Goal: Task Accomplishment & Management: Use online tool/utility

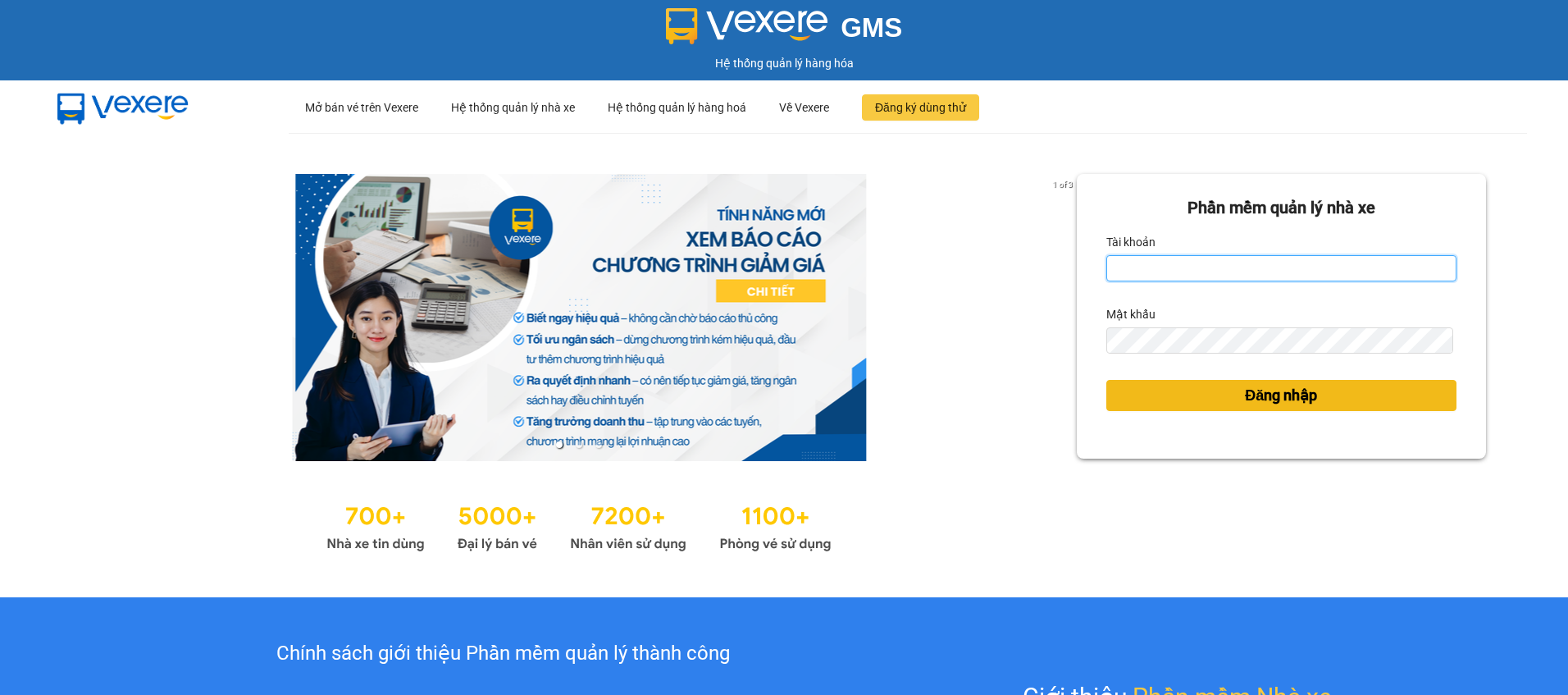
type input "thuyhang.vtp"
click at [1346, 409] on button "Đăng nhập" at bounding box center [1280, 395] width 350 height 32
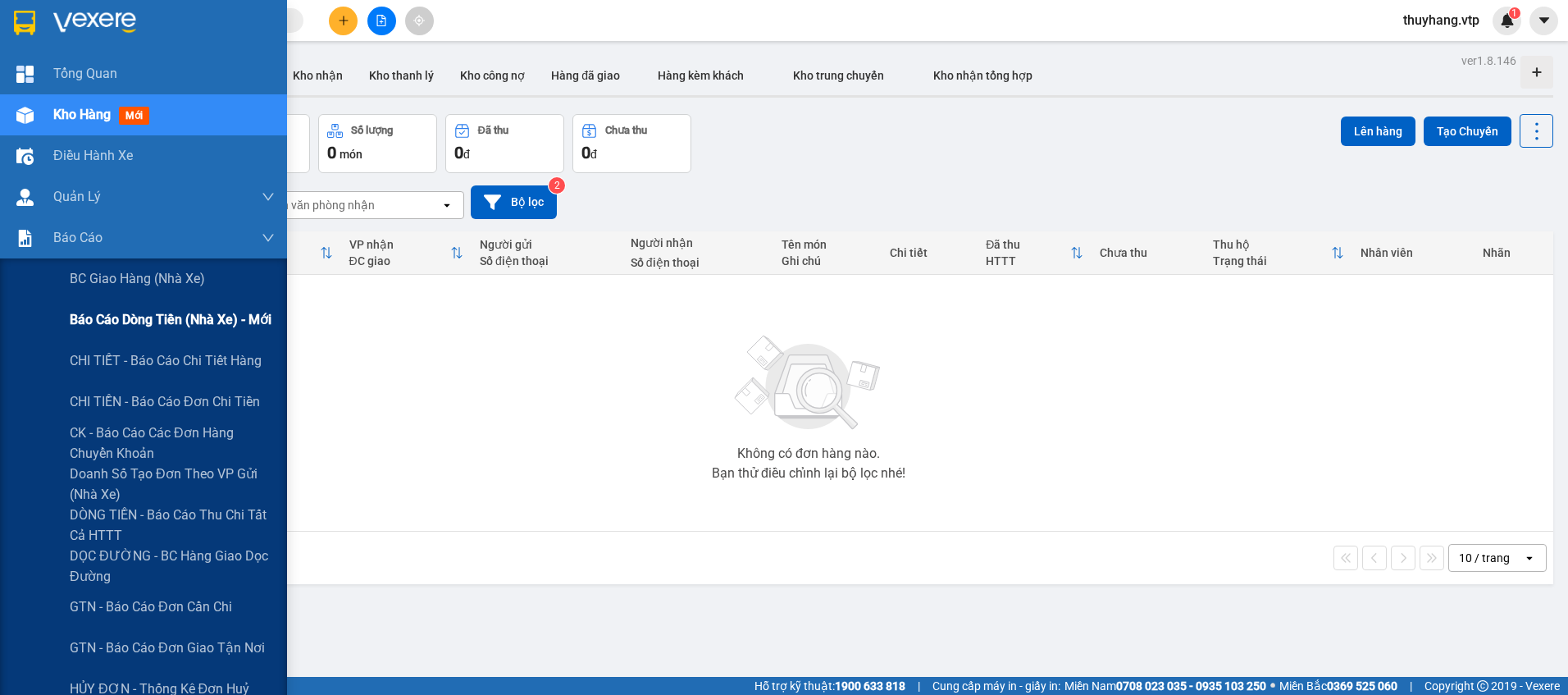
click at [176, 310] on span "Báo cáo dòng tiền (nhà xe) - mới" at bounding box center [170, 319] width 202 height 21
